Goal: Task Accomplishment & Management: Manage account settings

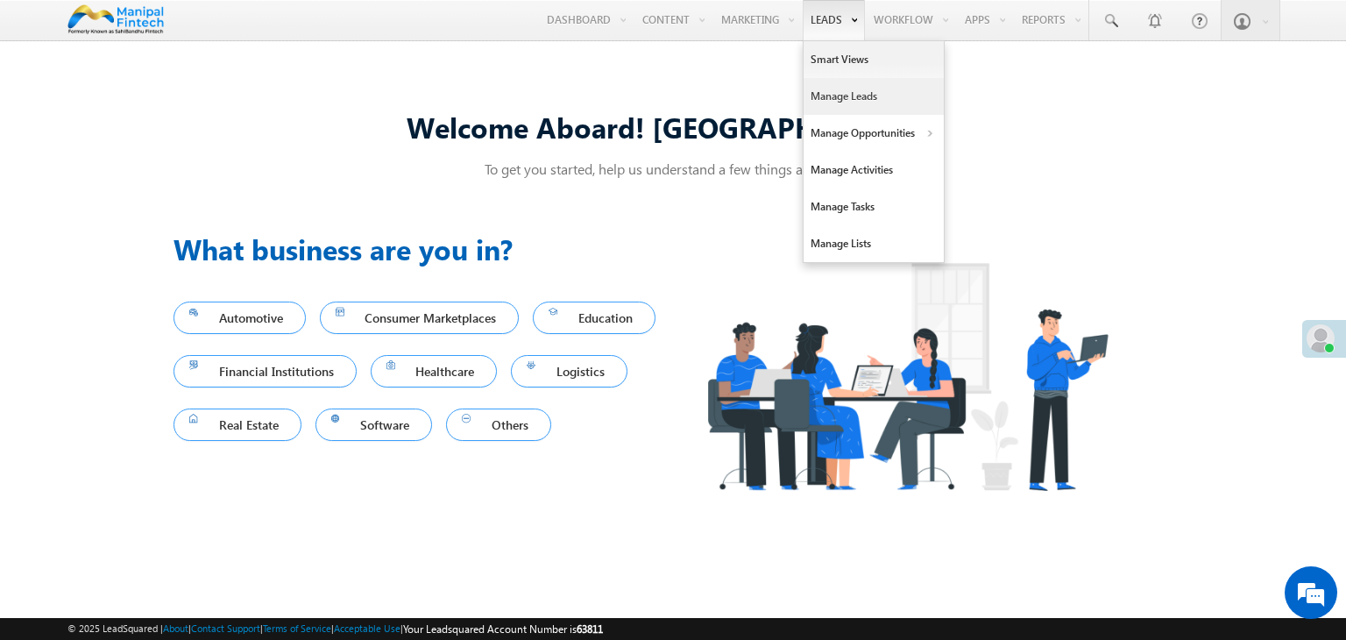
click at [835, 92] on link "Manage Leads" at bounding box center [874, 96] width 140 height 37
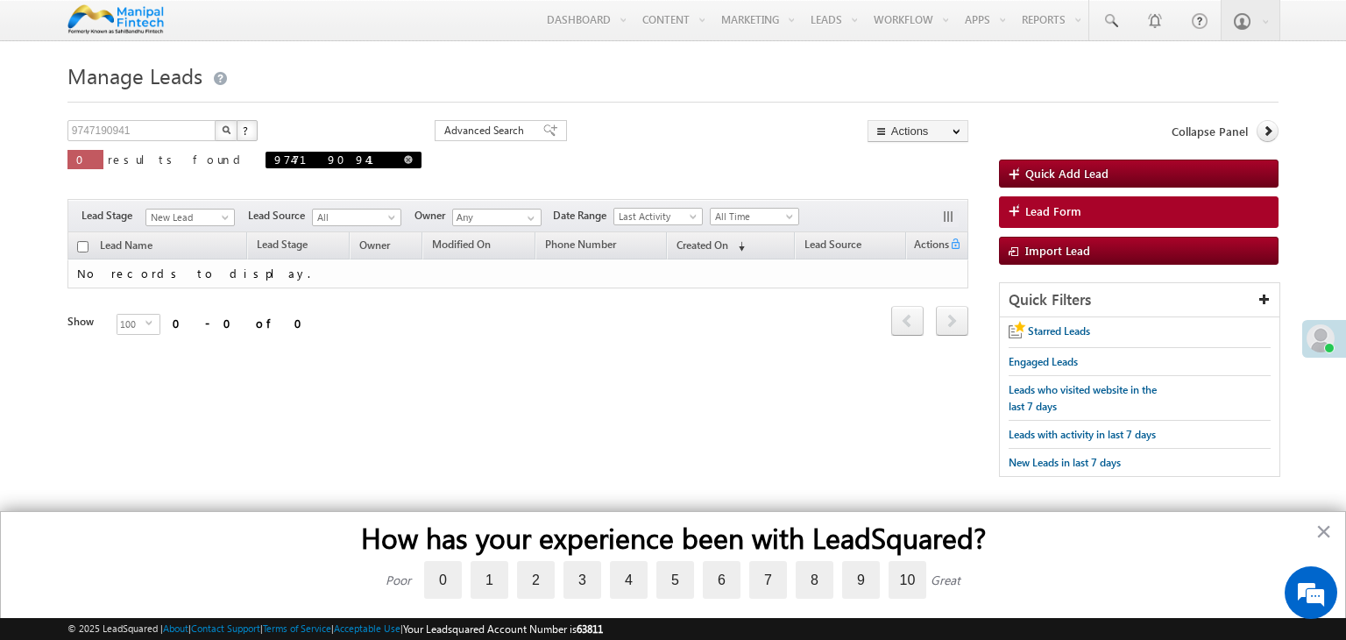
click at [404, 159] on span at bounding box center [408, 159] width 9 height 9
type input "Search Leads"
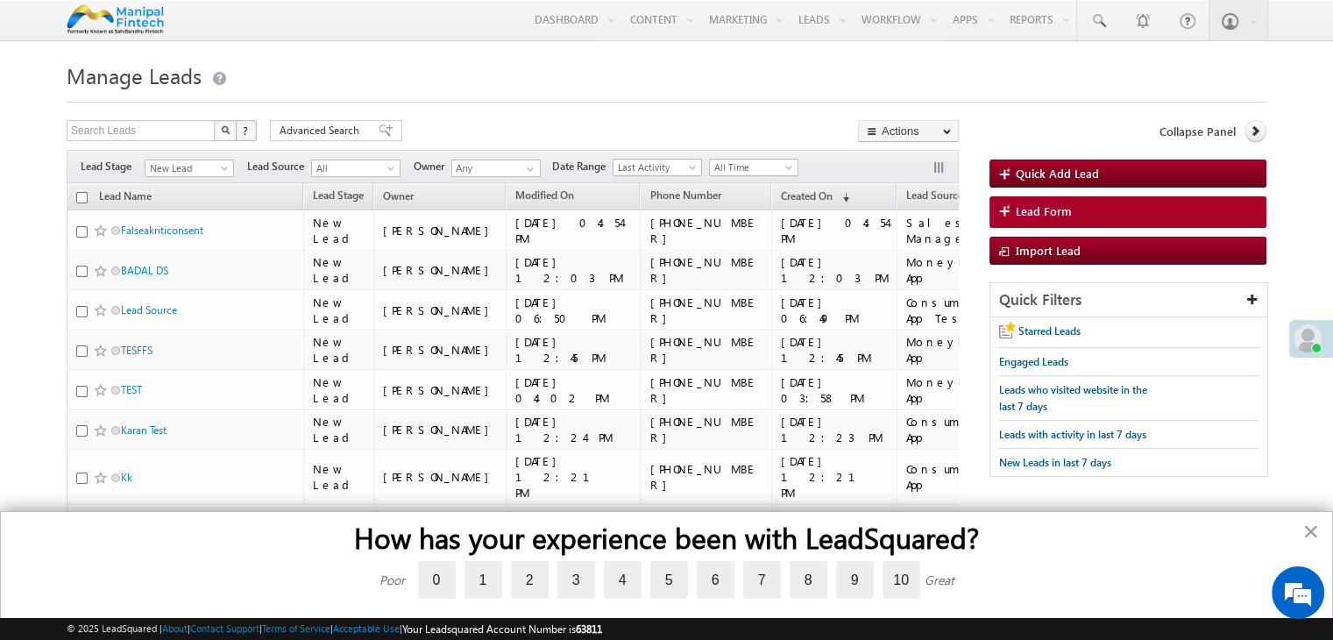
click at [1325, 529] on div "How has your experience been with LeadSquared? Poor 0 1 2 3 4 5 6 7 8 9 10 Grea…" at bounding box center [666, 575] width 1333 height 129
click at [1312, 530] on button "×" at bounding box center [1311, 531] width 17 height 28
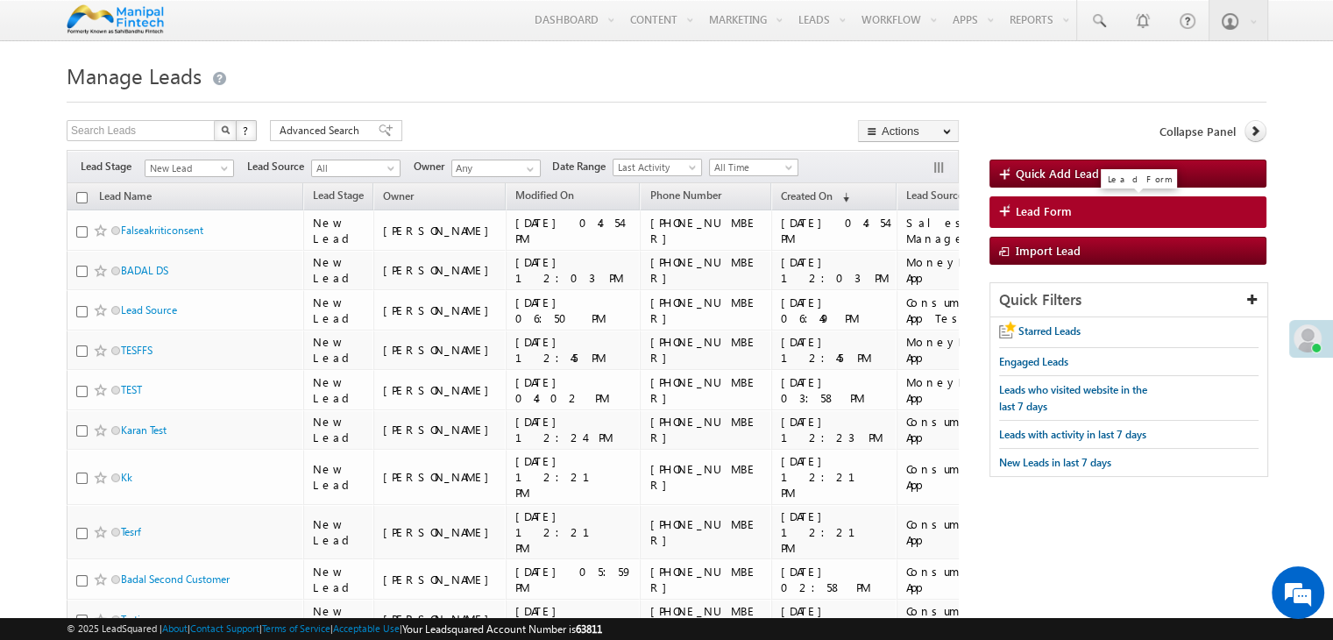
click at [1024, 212] on span "Lead Form" at bounding box center [1044, 211] width 56 height 16
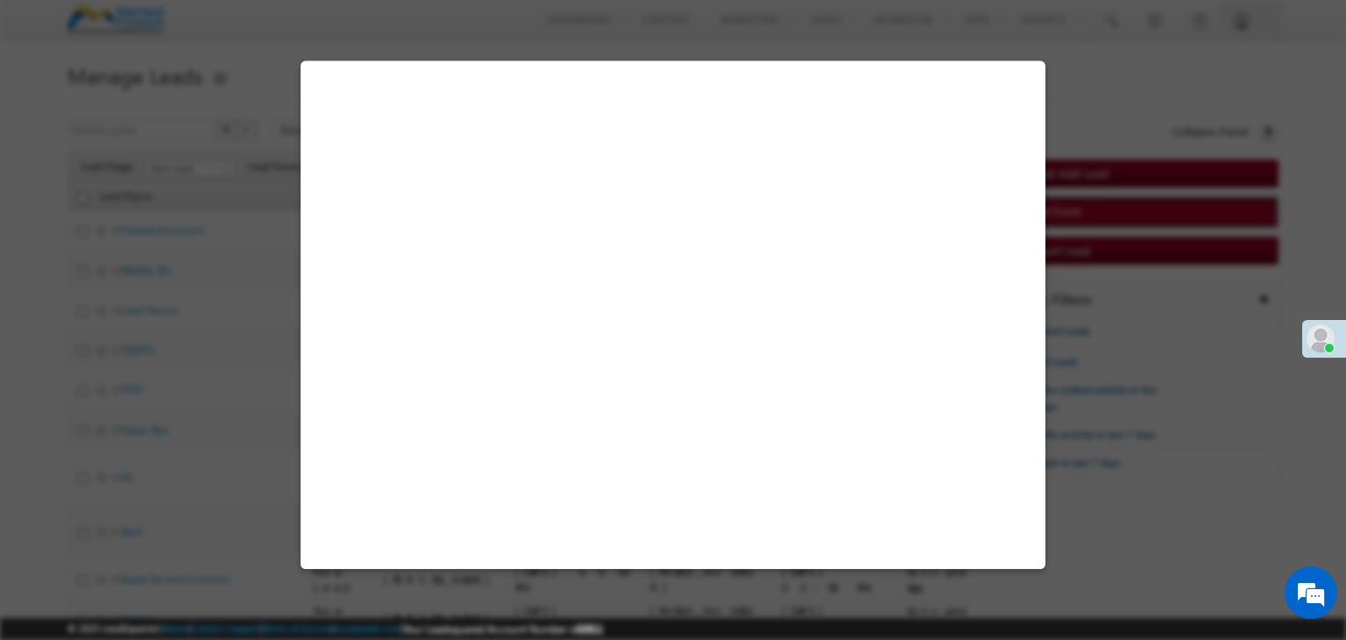
select select "Open"
select select "Prospecting"
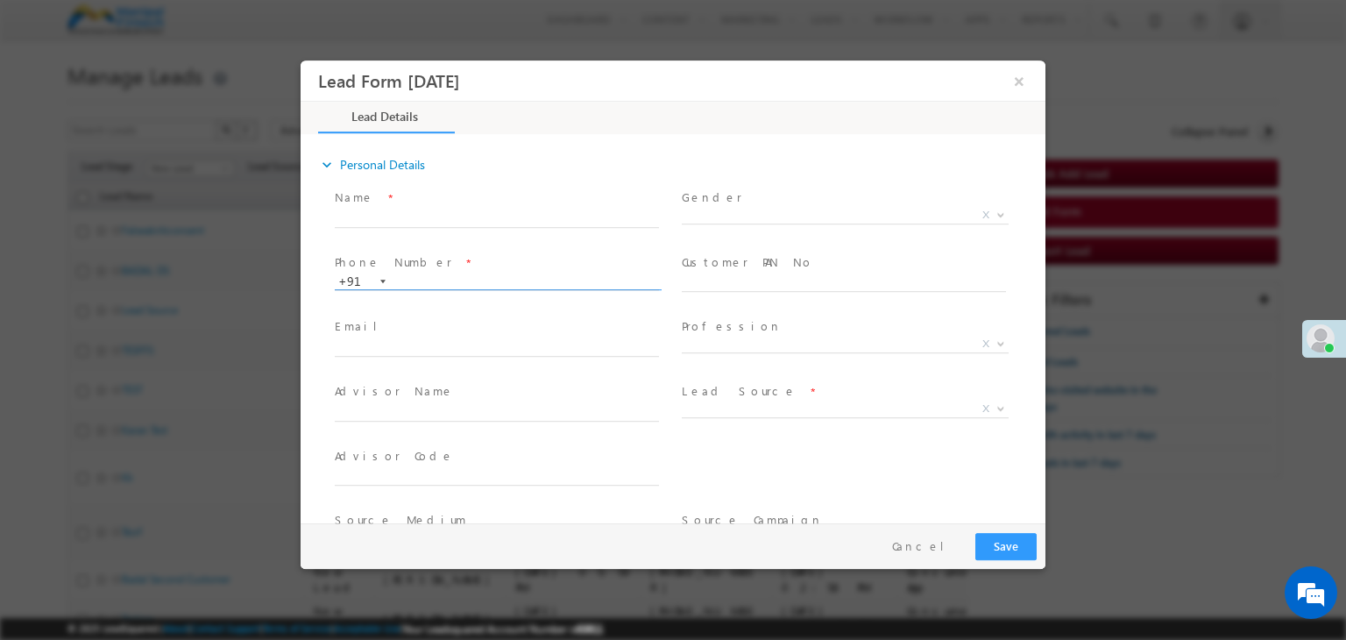
click at [410, 281] on input "text" at bounding box center [497, 283] width 324 height 18
type input "965121"
type input "09/29/25 11:01 AM"
type input "9651215264"
type input "0"
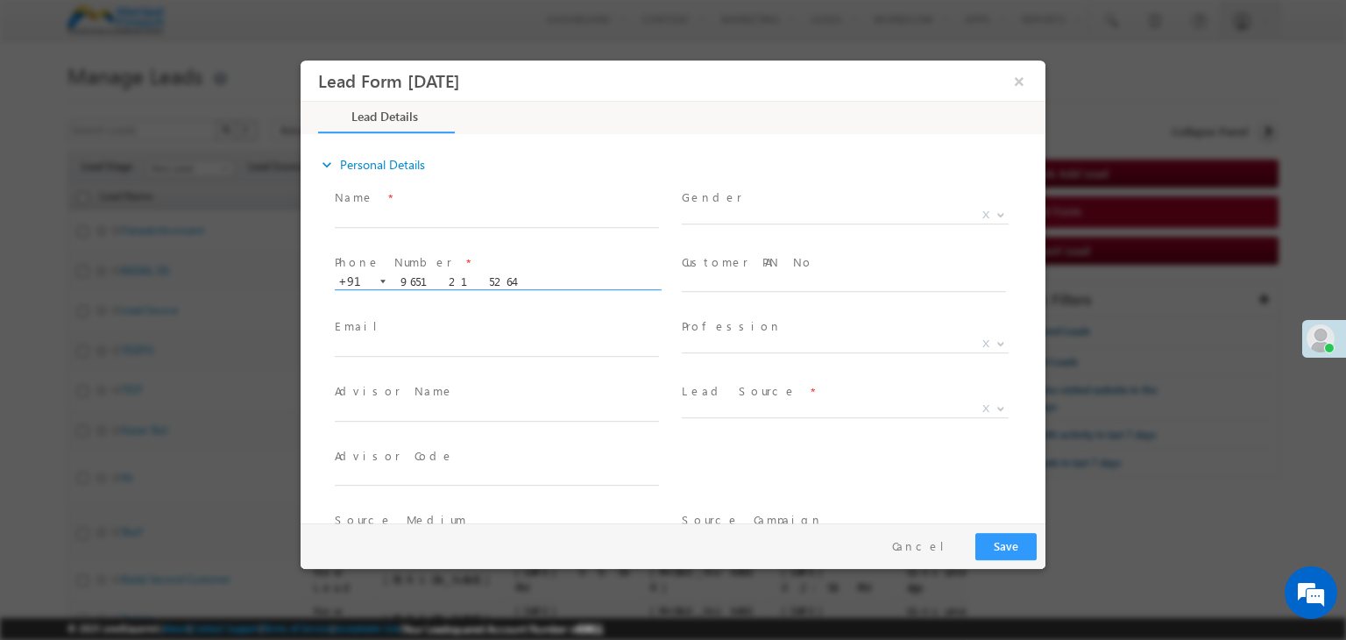
type input "9651215264"
click at [452, 327] on span "Email *" at bounding box center [496, 326] width 323 height 19
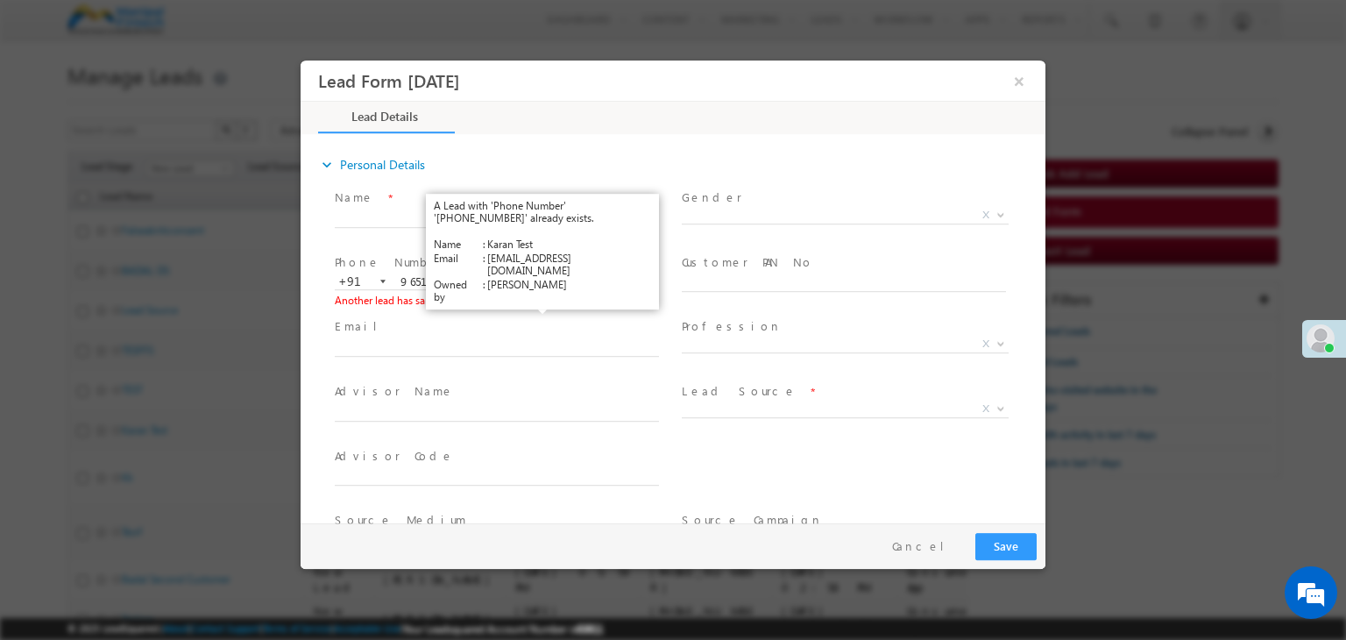
click at [553, 300] on link "View Details" at bounding box center [539, 300] width 54 height 11
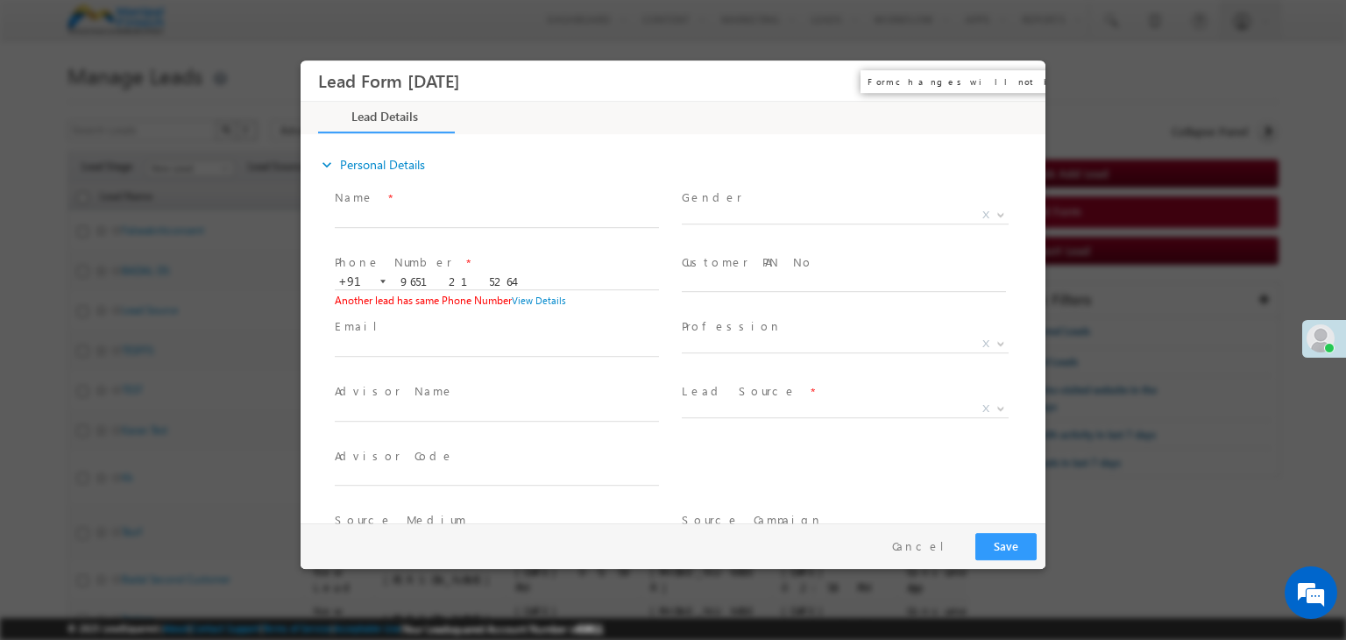
click at [1020, 72] on button "×" at bounding box center [1020, 81] width 30 height 32
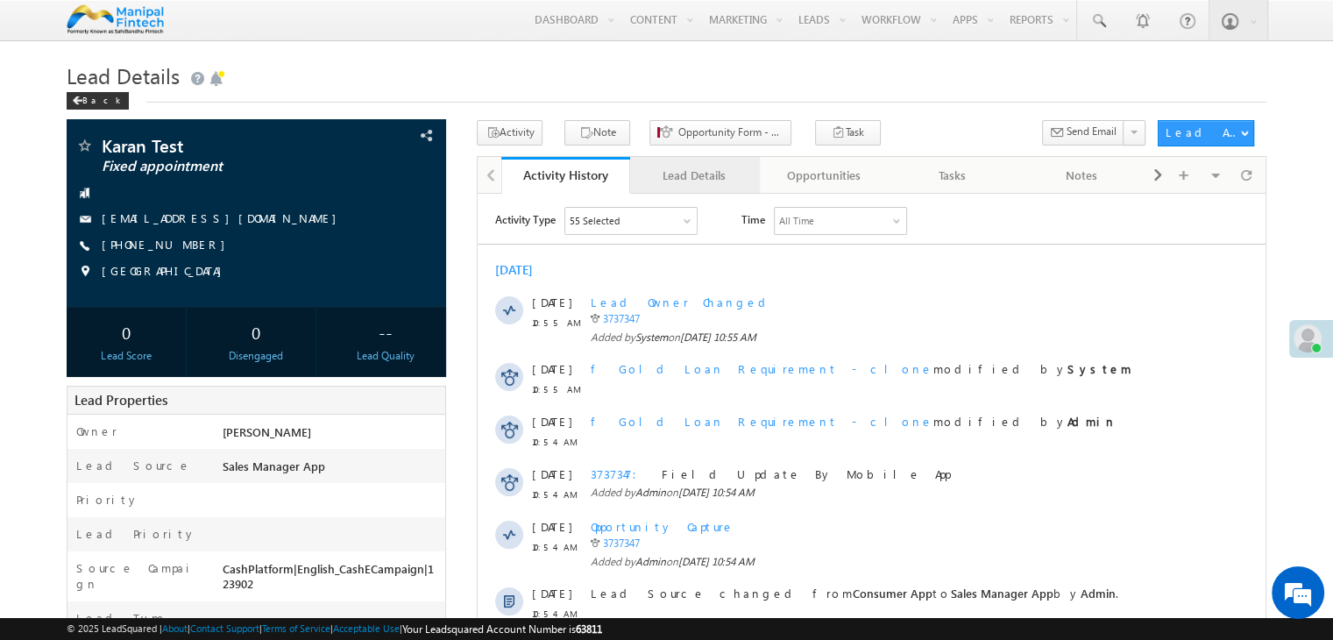
click at [755, 181] on link "Lead Details" at bounding box center [694, 175] width 129 height 37
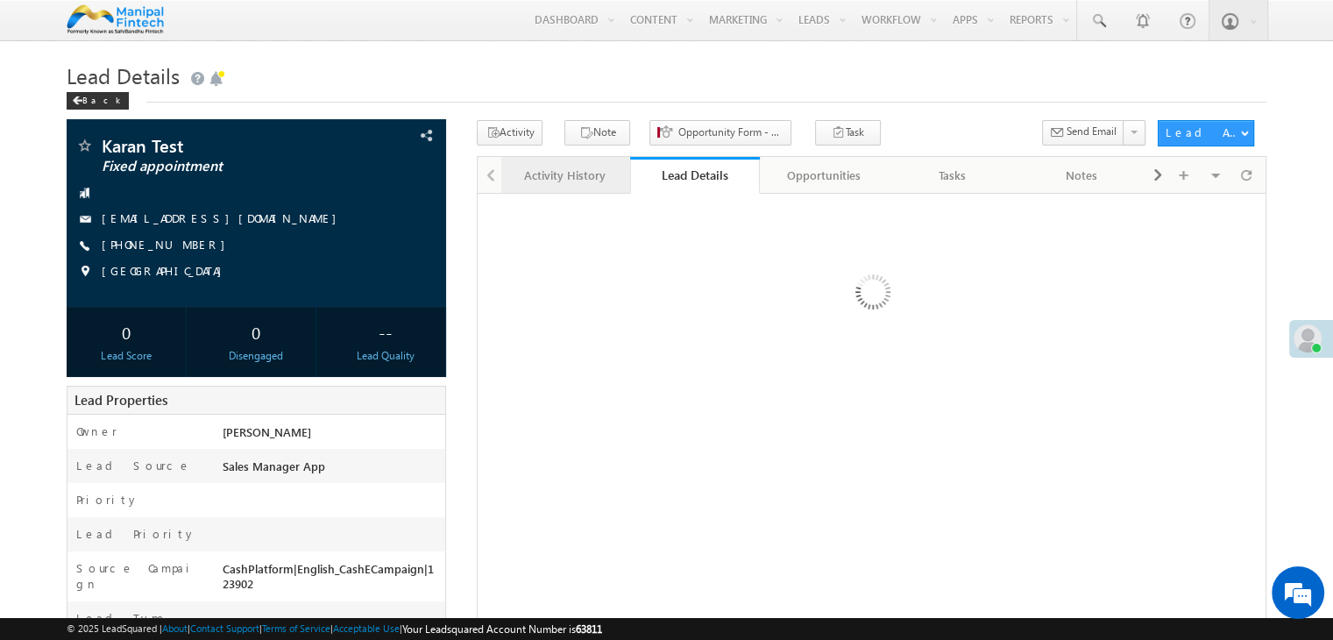
click at [585, 161] on link "Activity History" at bounding box center [565, 175] width 129 height 37
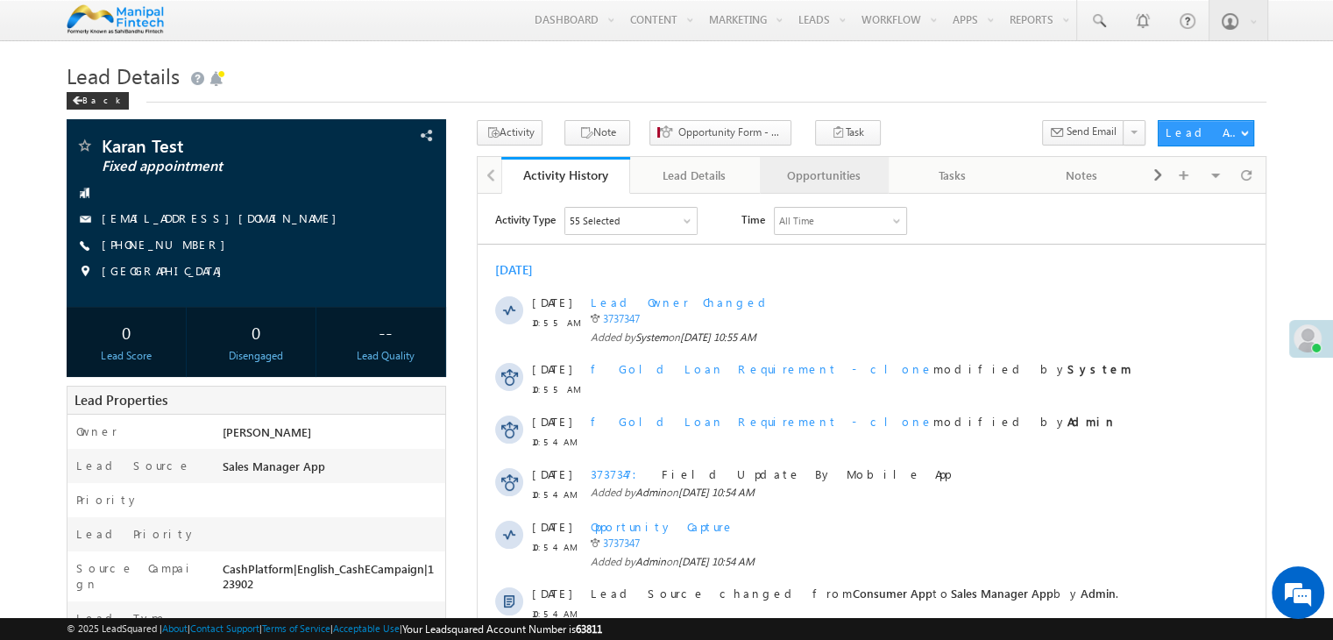
click at [811, 161] on link "Opportunities" at bounding box center [824, 175] width 129 height 37
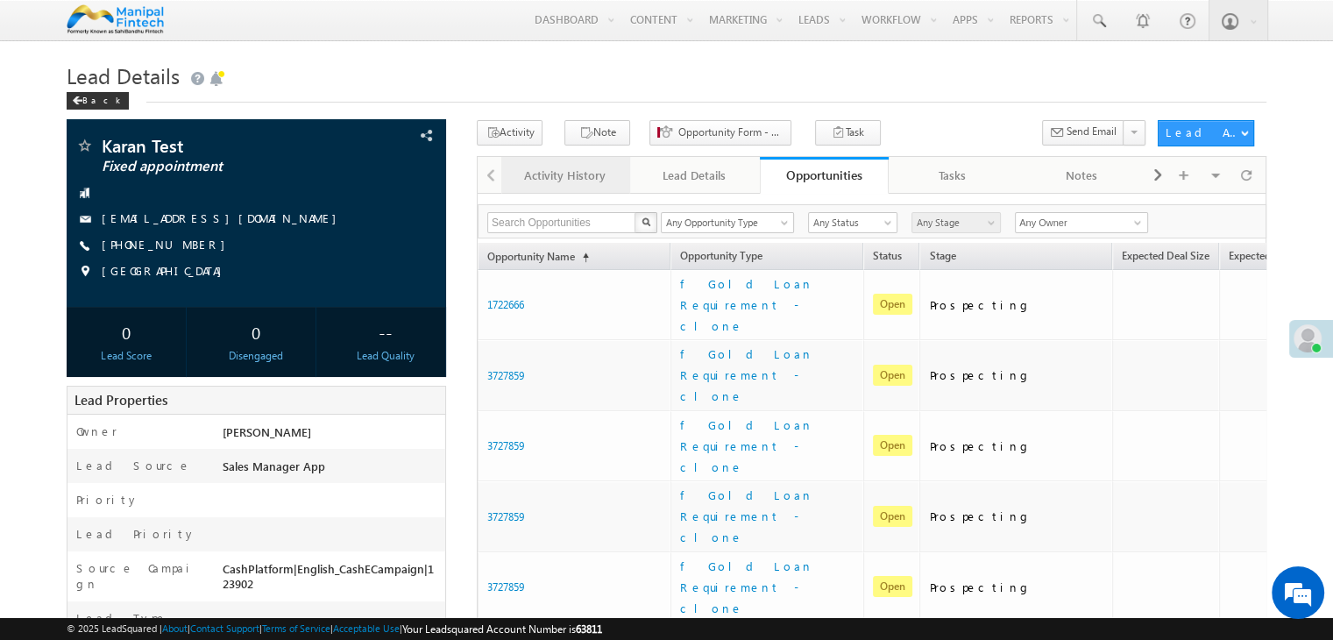
click at [538, 178] on div "Activity History" at bounding box center [564, 175] width 99 height 21
